Goal: Task Accomplishment & Management: Use online tool/utility

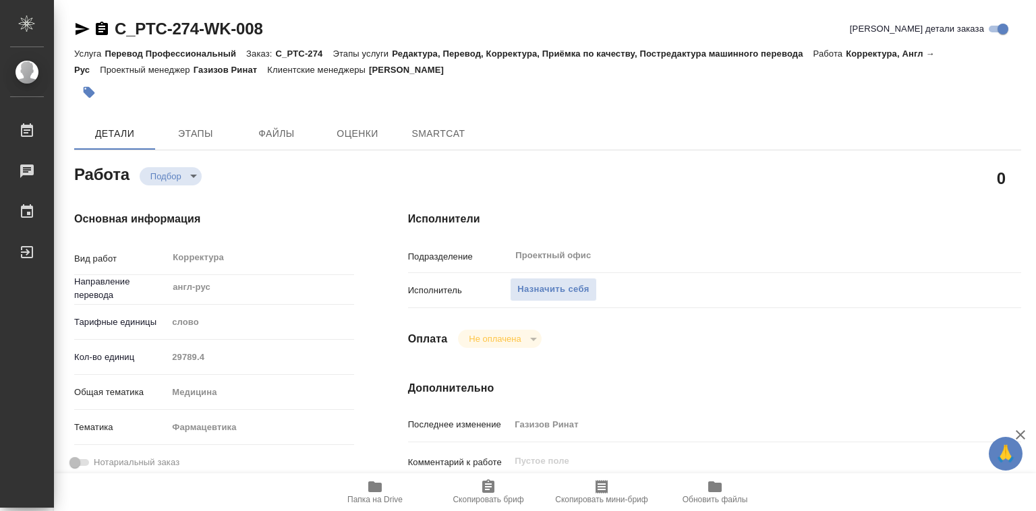
type textarea "x"
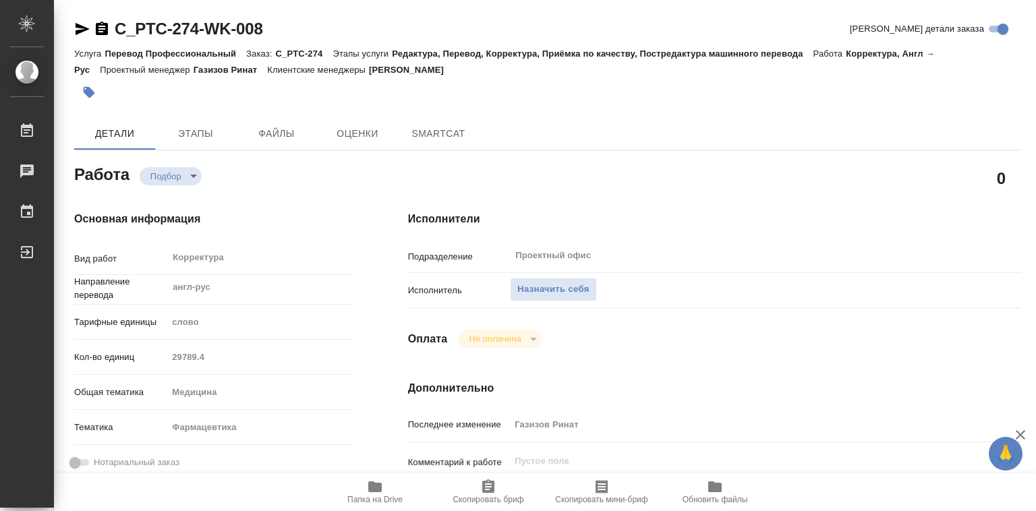
type textarea "x"
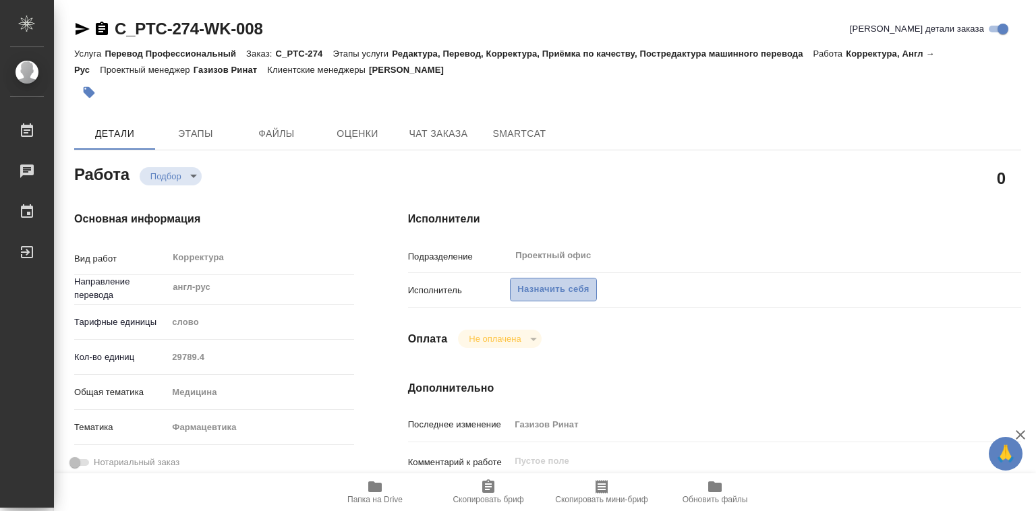
click at [537, 293] on span "Назначить себя" at bounding box center [552, 290] width 71 height 16
type textarea "x"
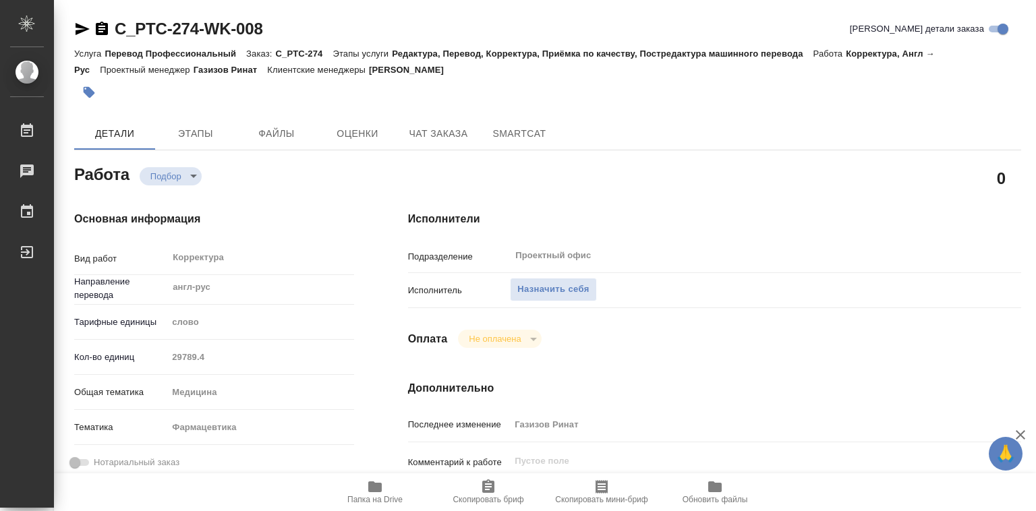
type textarea "x"
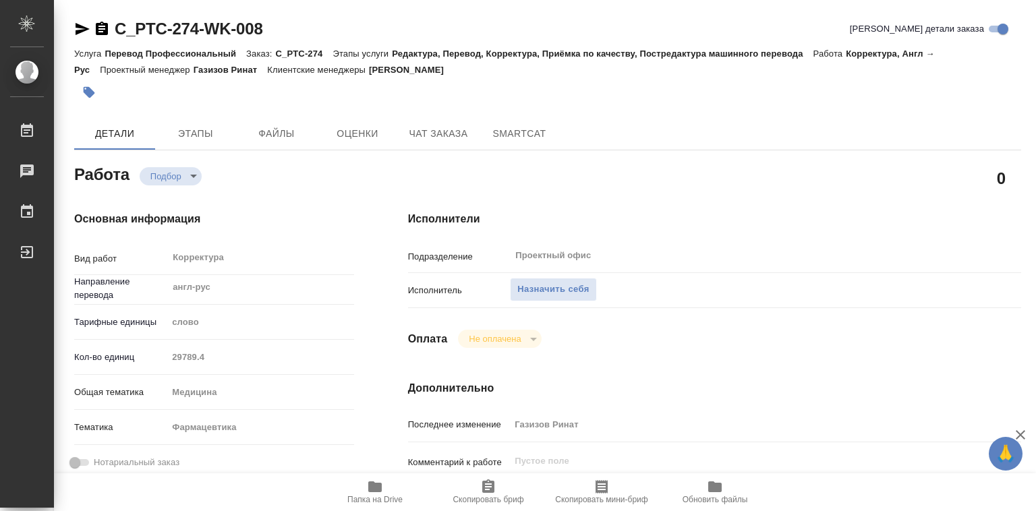
type textarea "x"
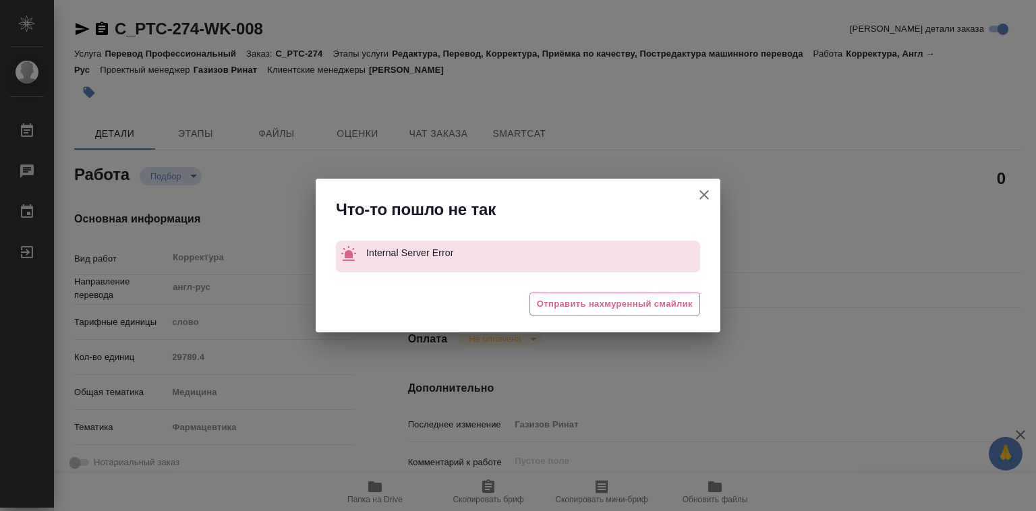
type textarea "x"
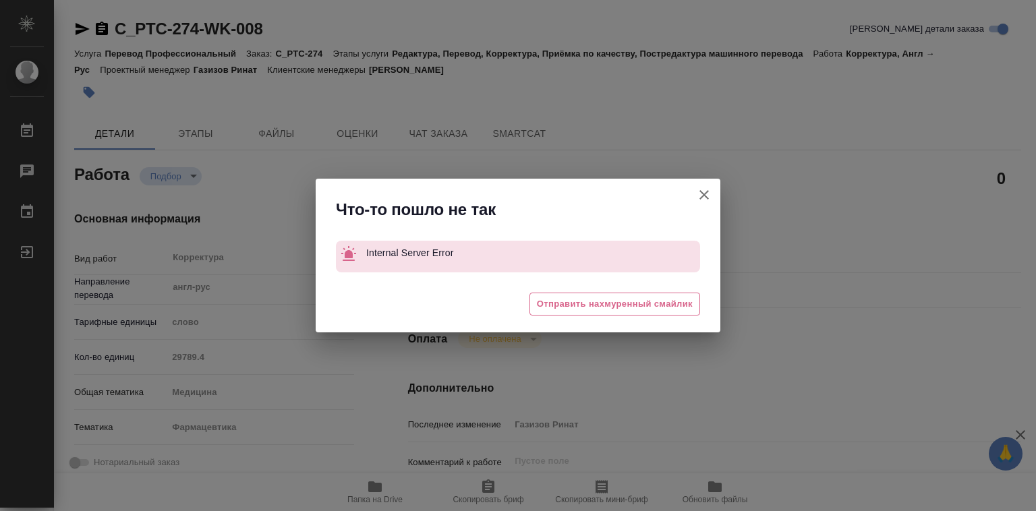
click at [709, 194] on icon "button" at bounding box center [704, 195] width 16 height 16
type textarea "x"
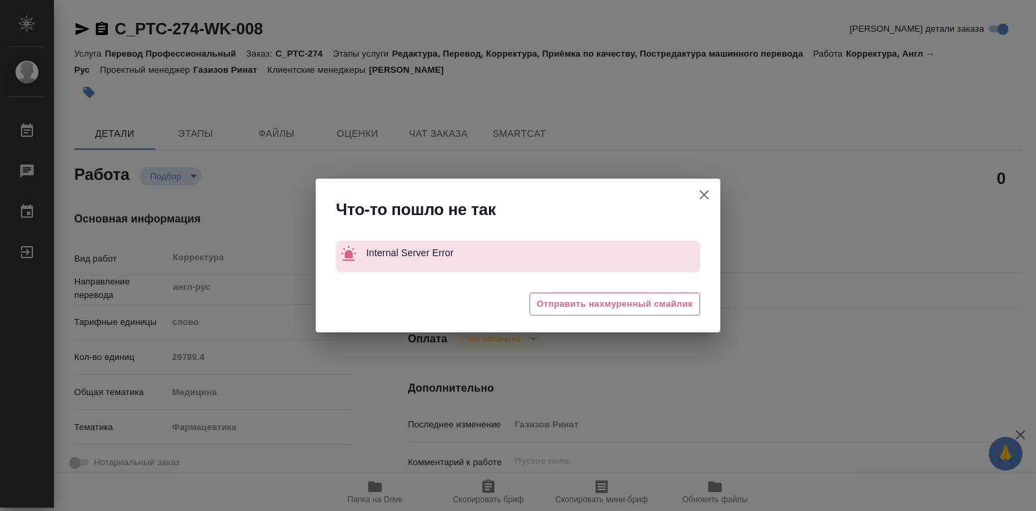
type textarea "x"
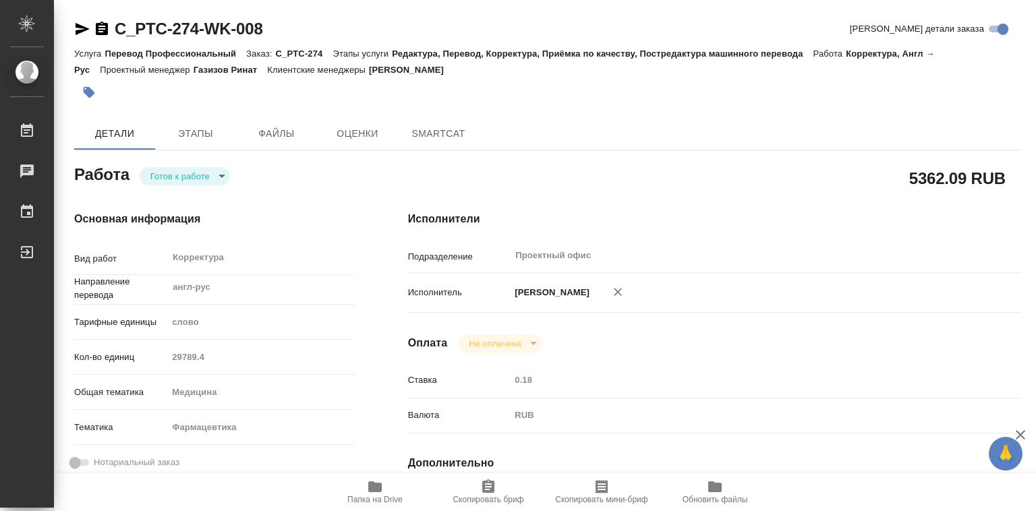
type textarea "x"
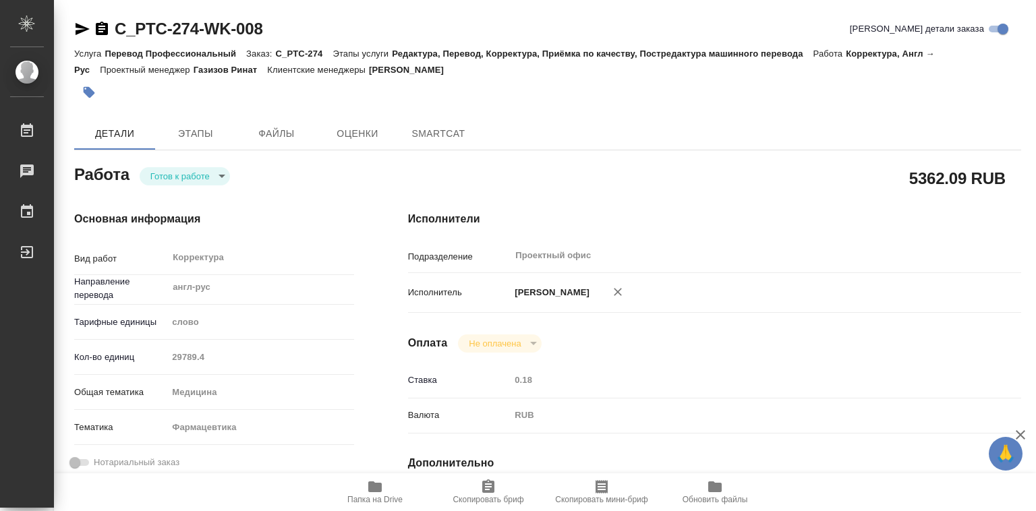
type textarea "x"
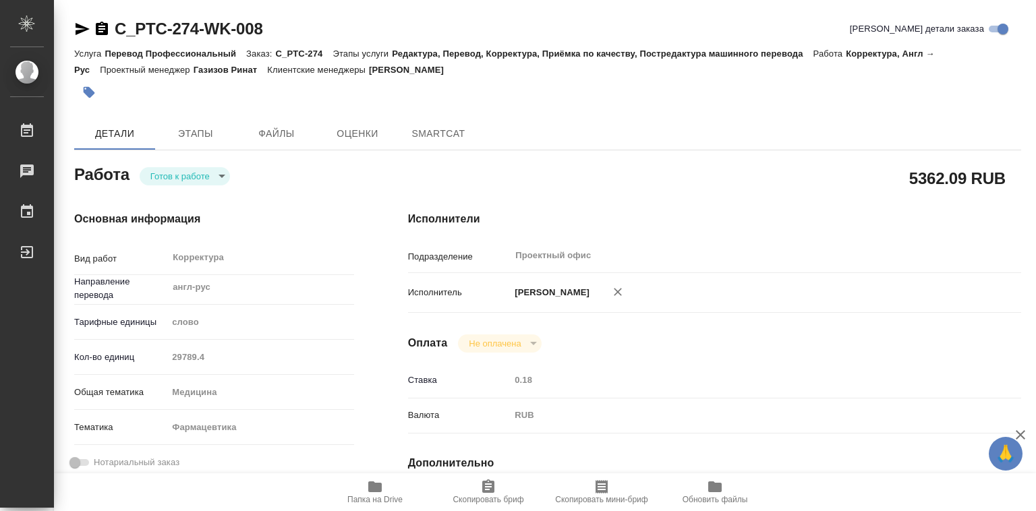
type textarea "x"
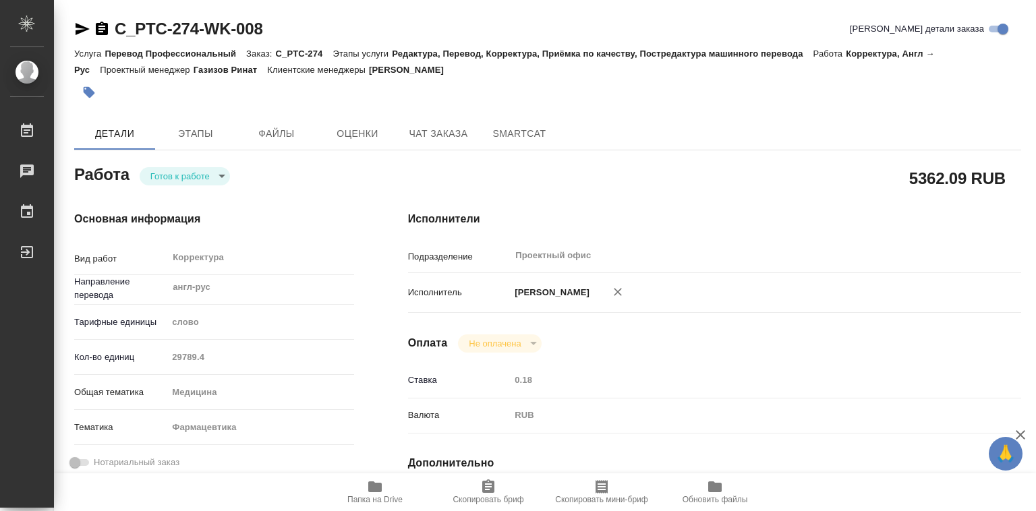
type textarea "x"
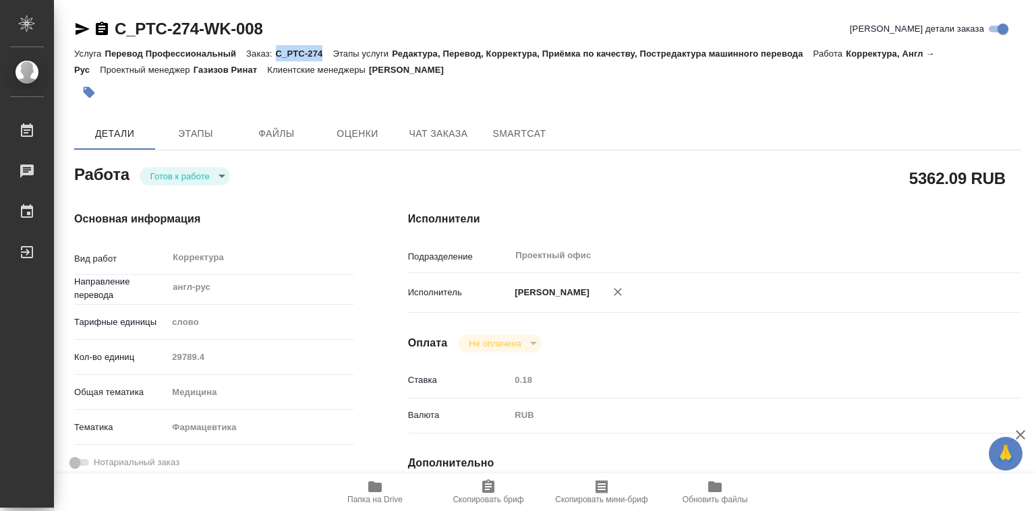
drag, startPoint x: 274, startPoint y: 54, endPoint x: 327, endPoint y: 54, distance: 52.6
click at [327, 54] on div "Услуга Перевод Профессиональный Заказ: C_PTC-274 Этапы услуги Редактура, Перево…" at bounding box center [547, 61] width 947 height 32
type textarea "x"
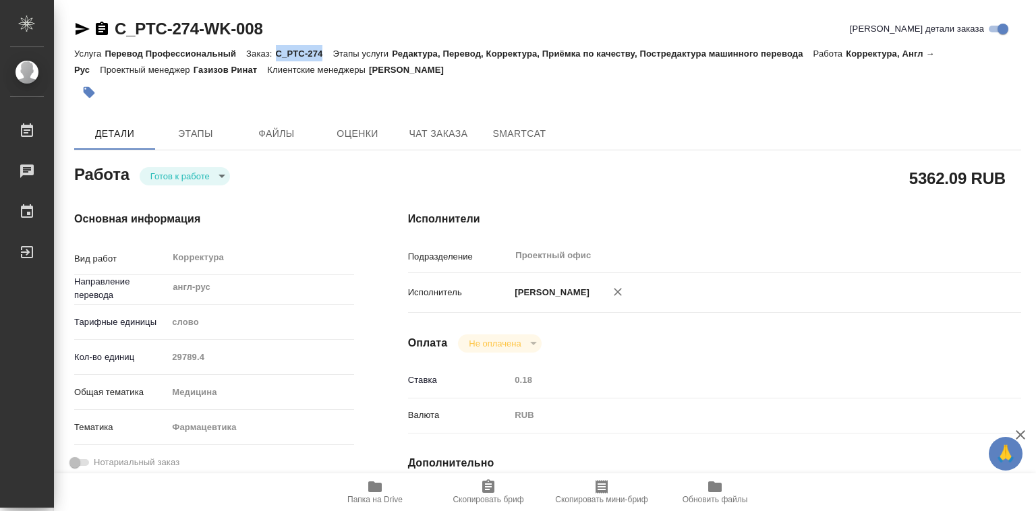
type textarea "x"
copy p "C_PTC-274"
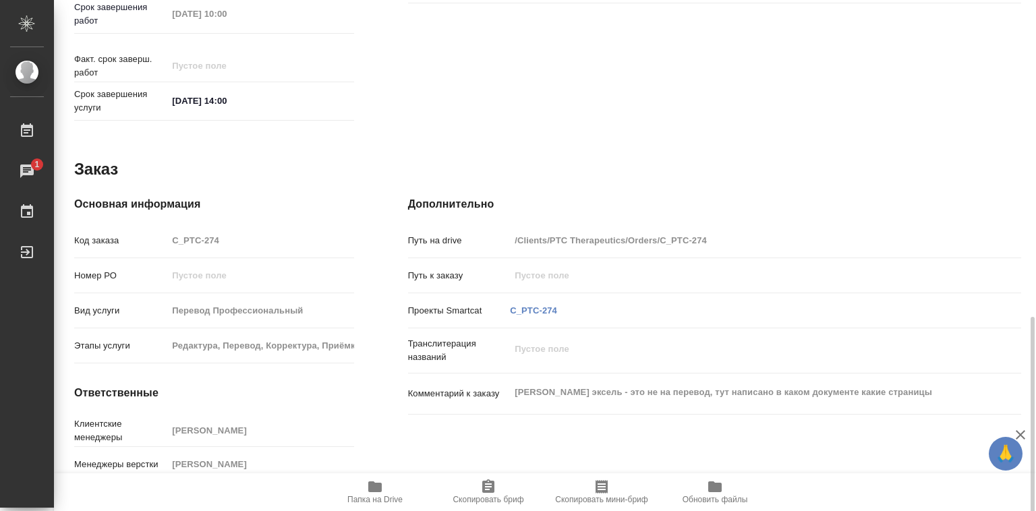
scroll to position [639, 0]
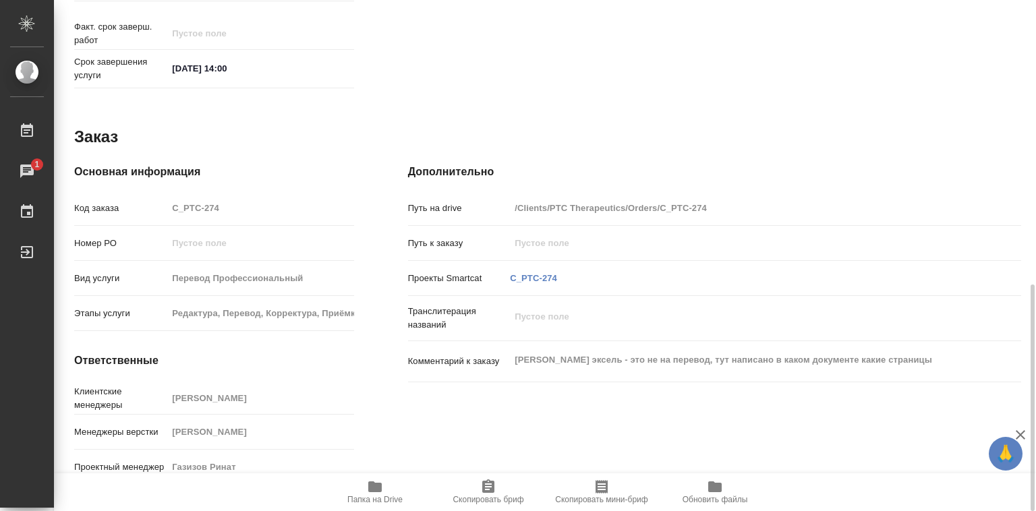
click at [374, 486] on icon "button" at bounding box center [374, 486] width 13 height 11
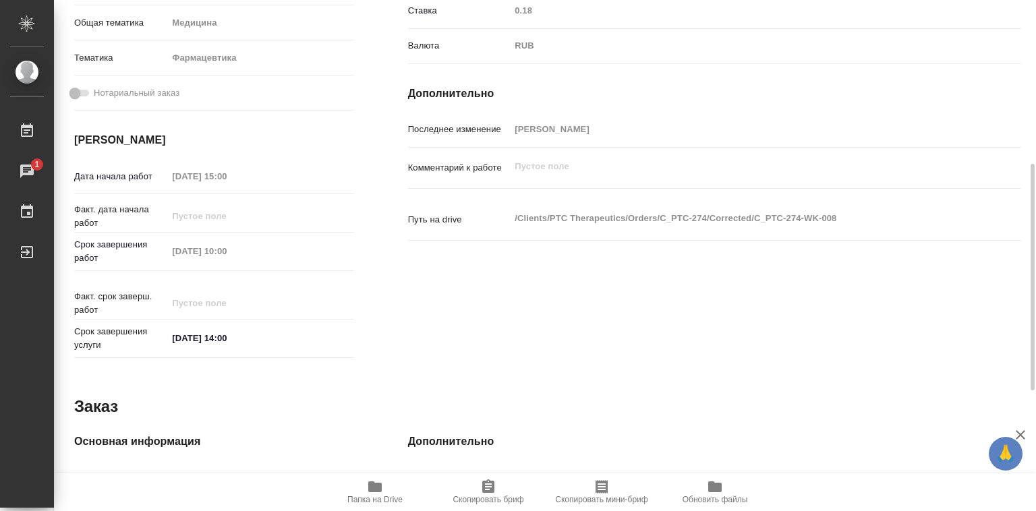
scroll to position [0, 0]
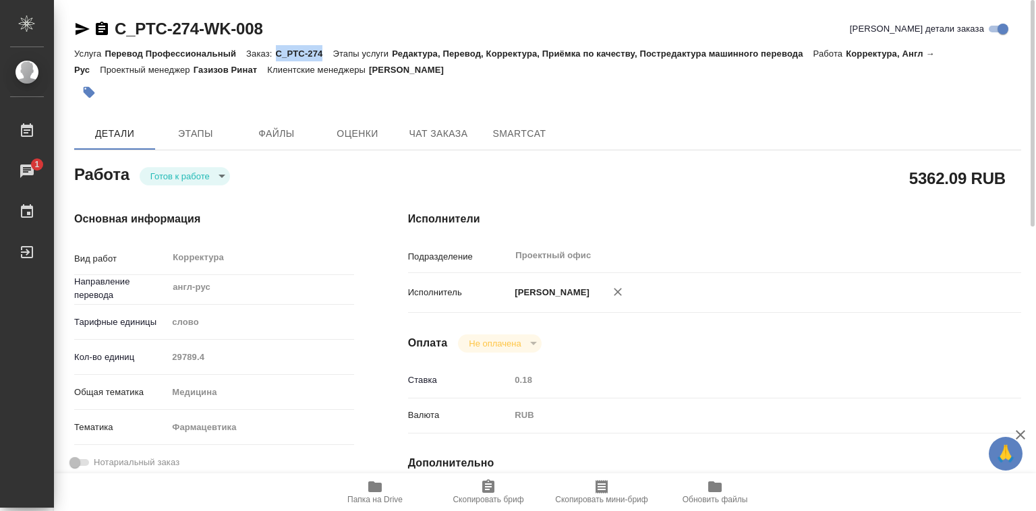
click at [313, 56] on p "C_PTC-274" at bounding box center [304, 54] width 57 height 10
click at [278, 52] on p "C_PTC-274" at bounding box center [304, 54] width 57 height 10
drag, startPoint x: 276, startPoint y: 53, endPoint x: 321, endPoint y: 52, distance: 45.2
click at [321, 52] on p "C_PTC-274" at bounding box center [304, 54] width 57 height 10
copy p "C_PTC-274"
